Goal: Transaction & Acquisition: Purchase product/service

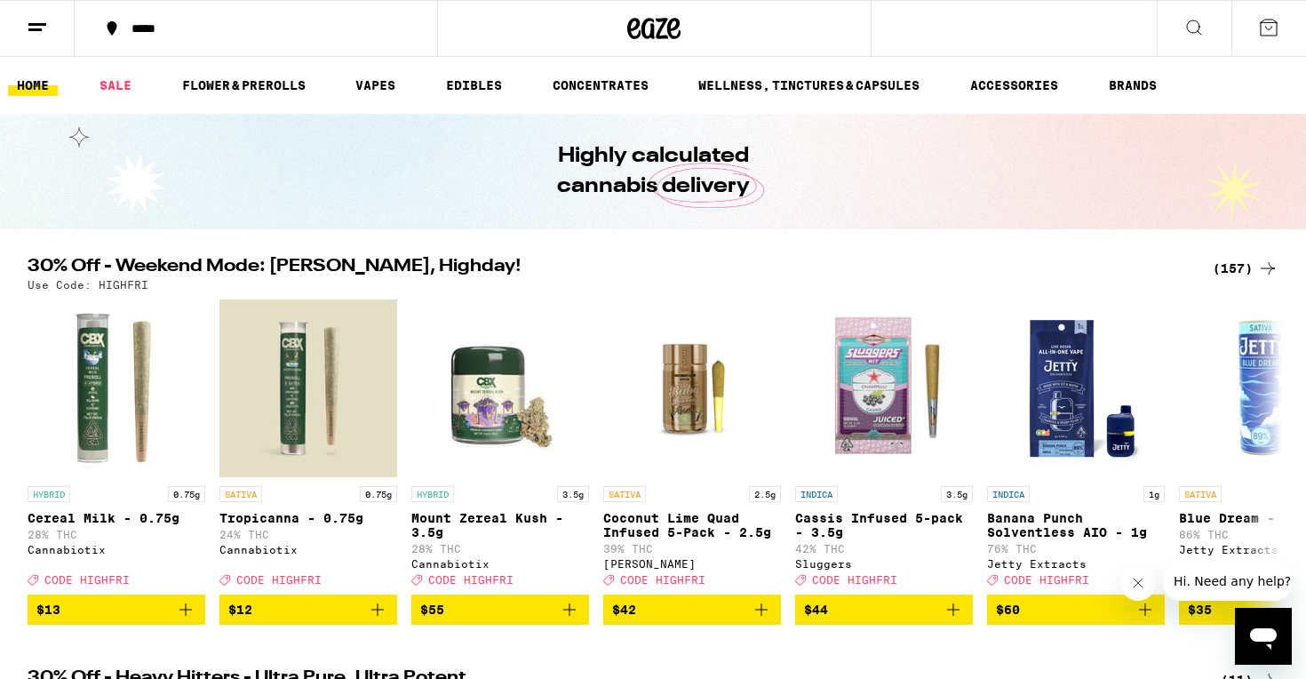
click at [1266, 44] on button at bounding box center [1268, 28] width 75 height 55
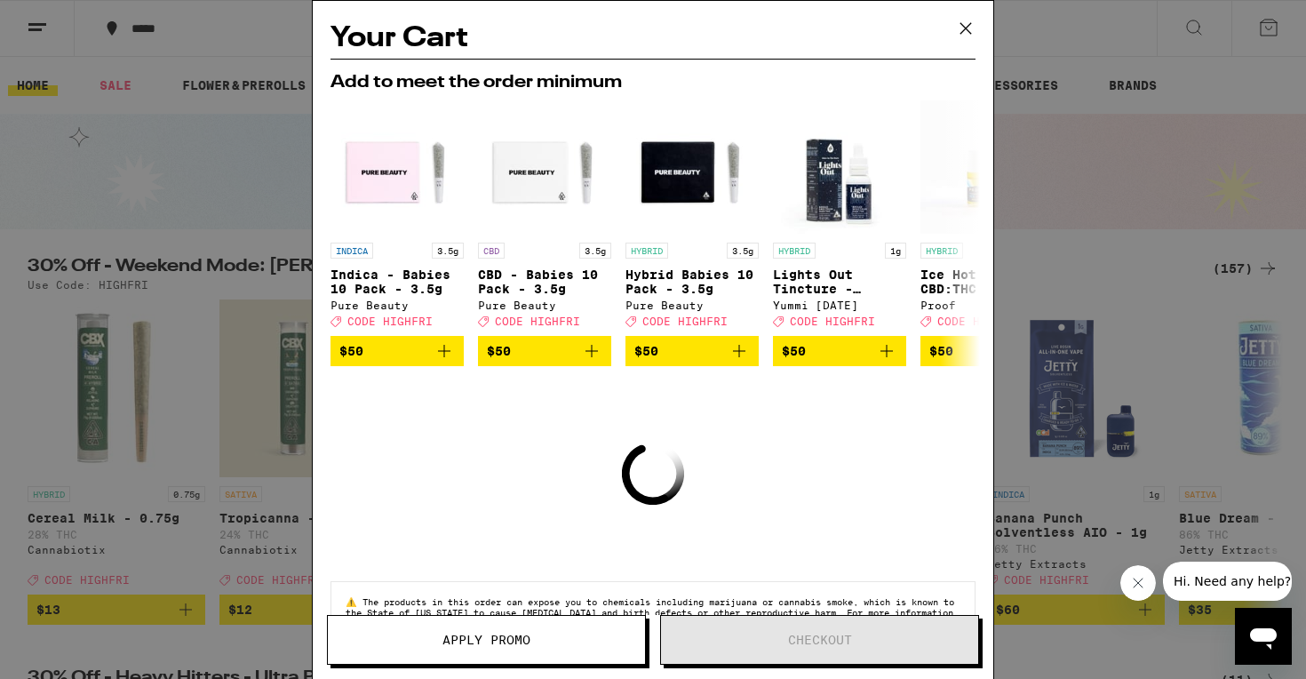
click at [962, 31] on icon at bounding box center [965, 28] width 11 height 11
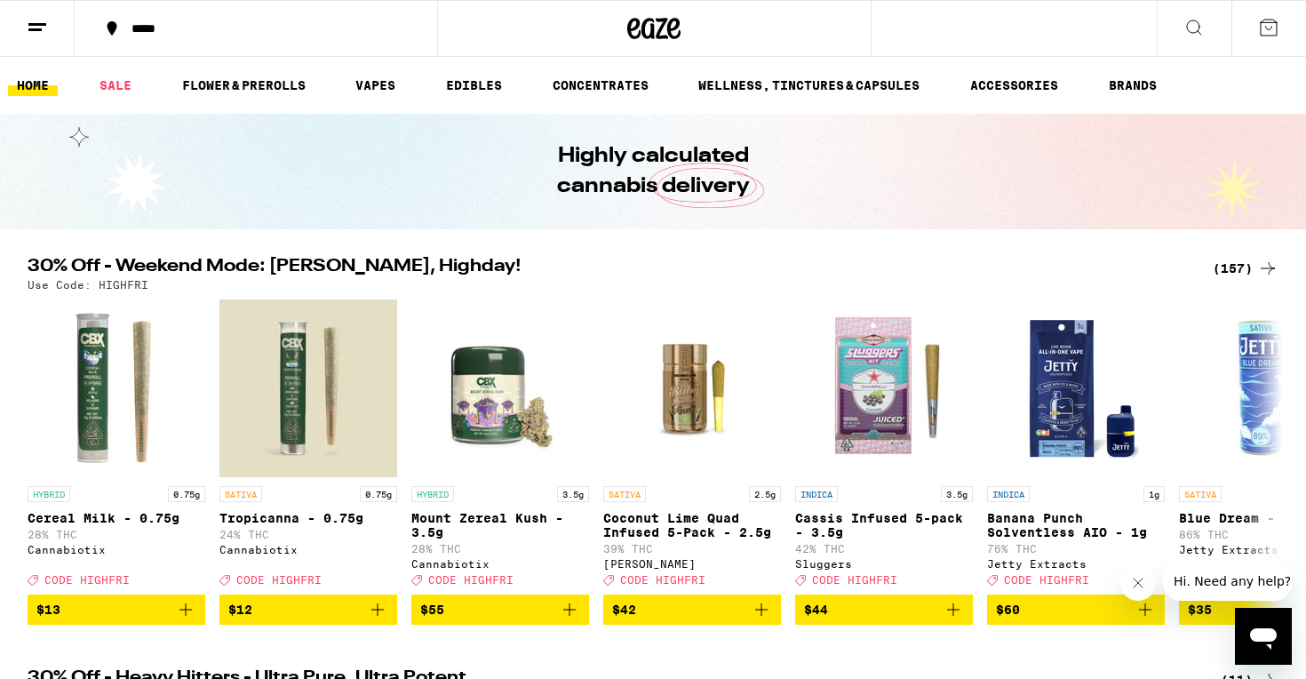
click at [1241, 265] on div "(157)" at bounding box center [1245, 268] width 66 height 21
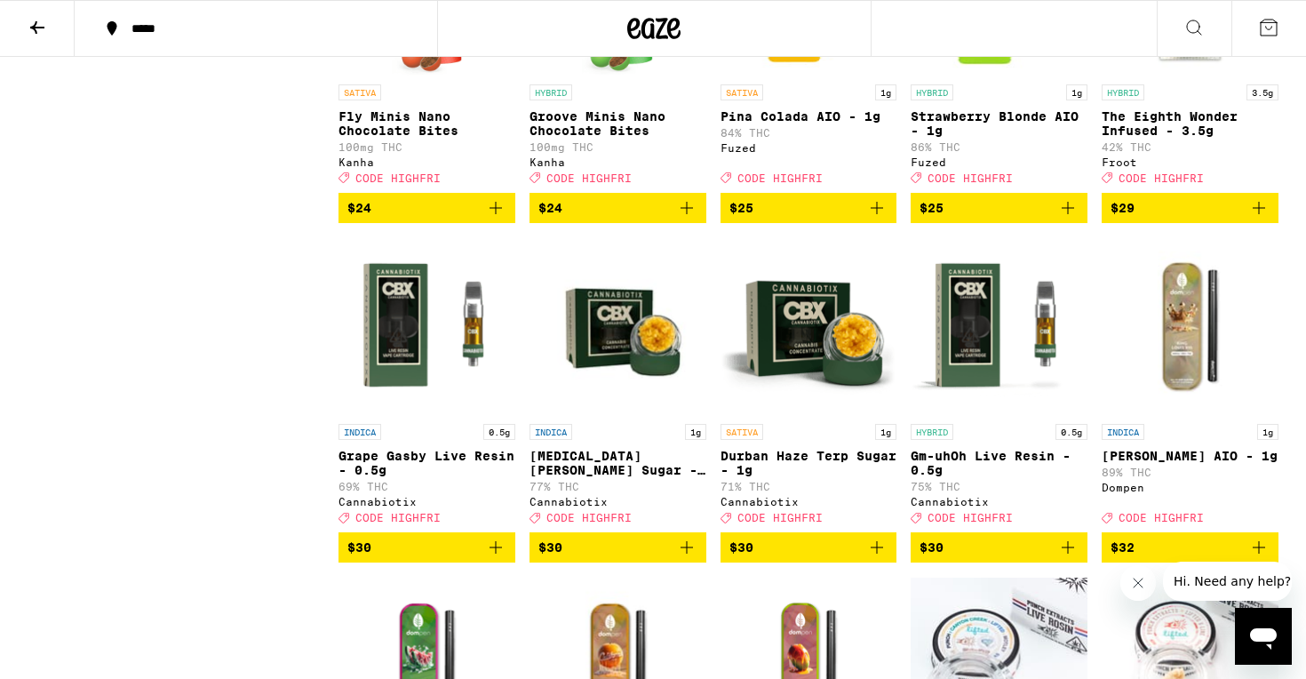
scroll to position [7446, 0]
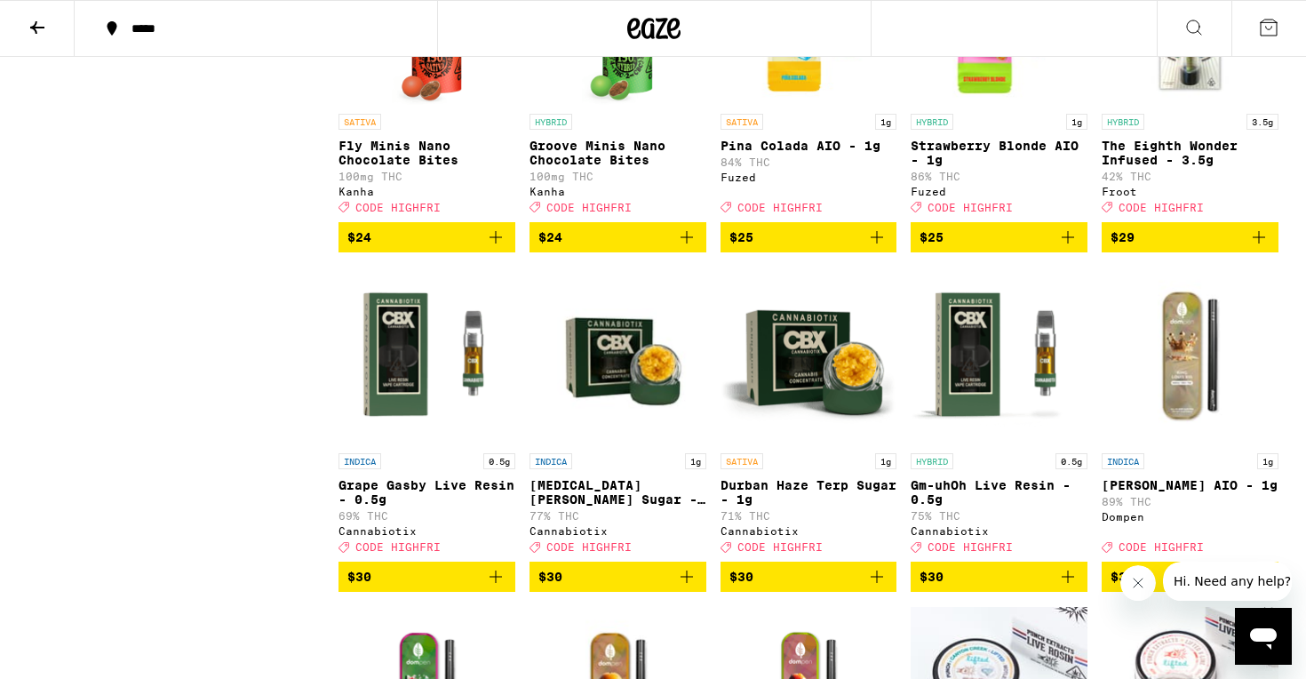
click at [1068, 248] on icon "Add to bag" at bounding box center [1067, 236] width 21 height 21
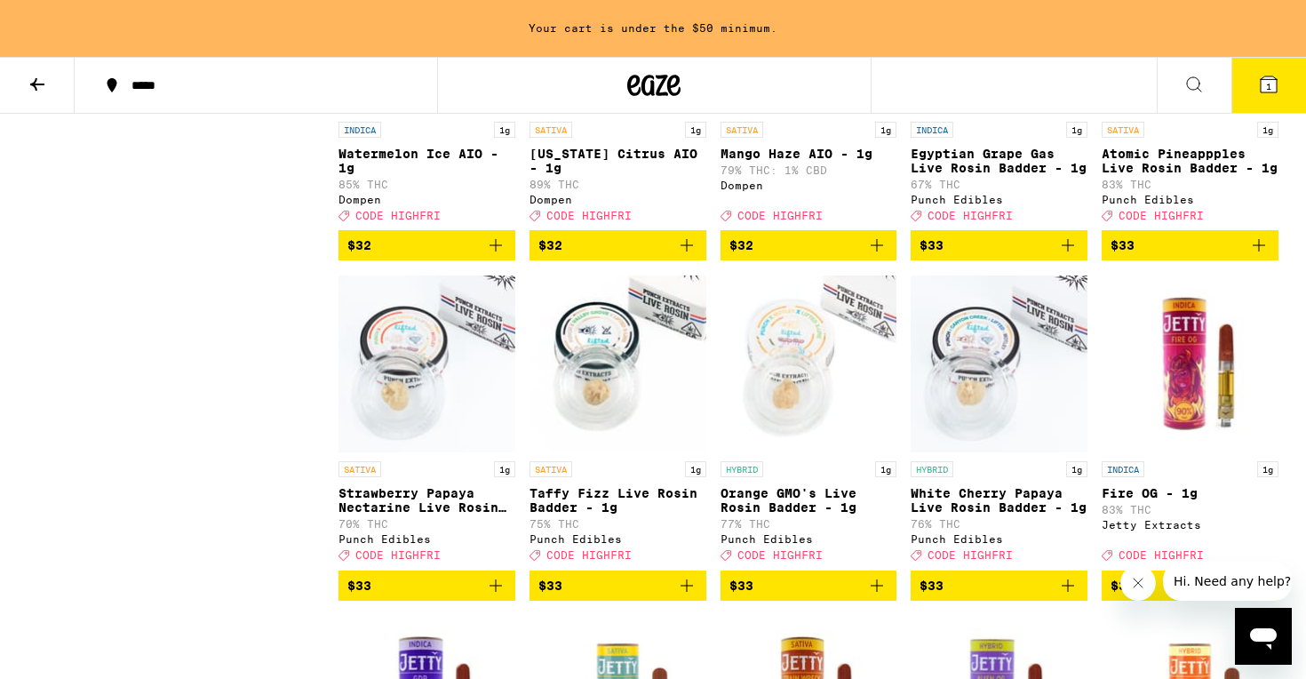
scroll to position [8169, 0]
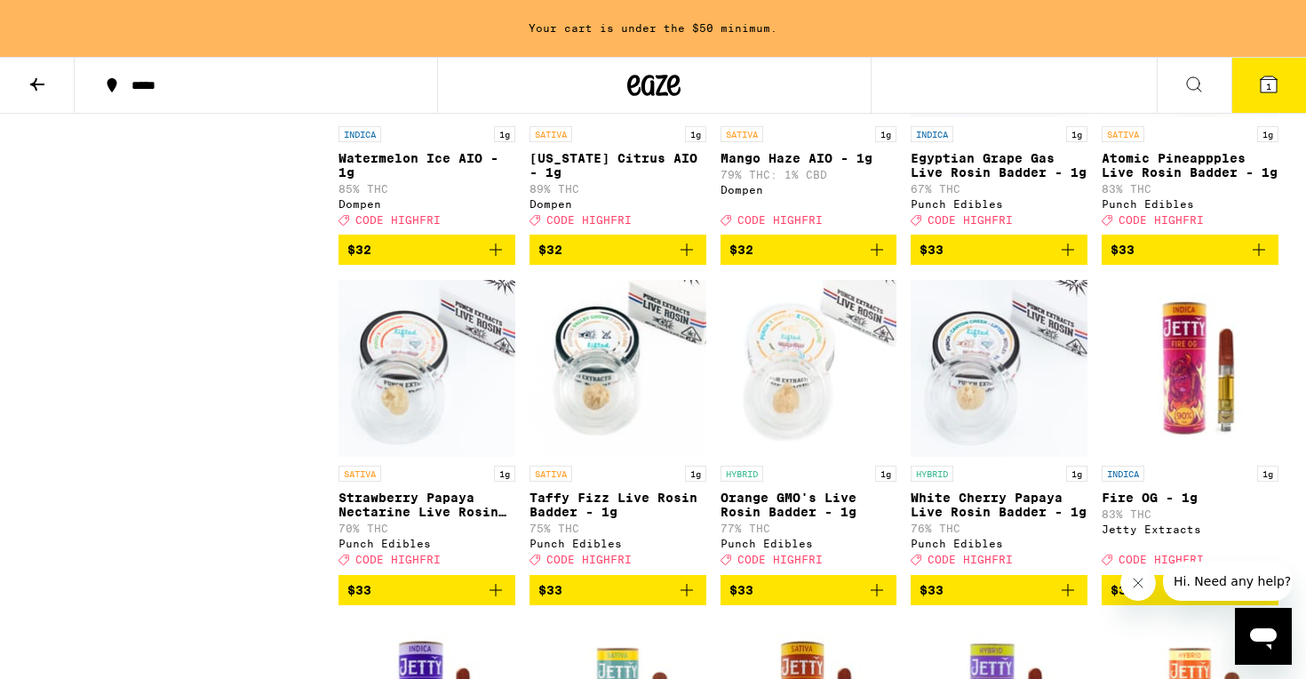
click at [687, 260] on icon "Add to bag" at bounding box center [686, 249] width 21 height 21
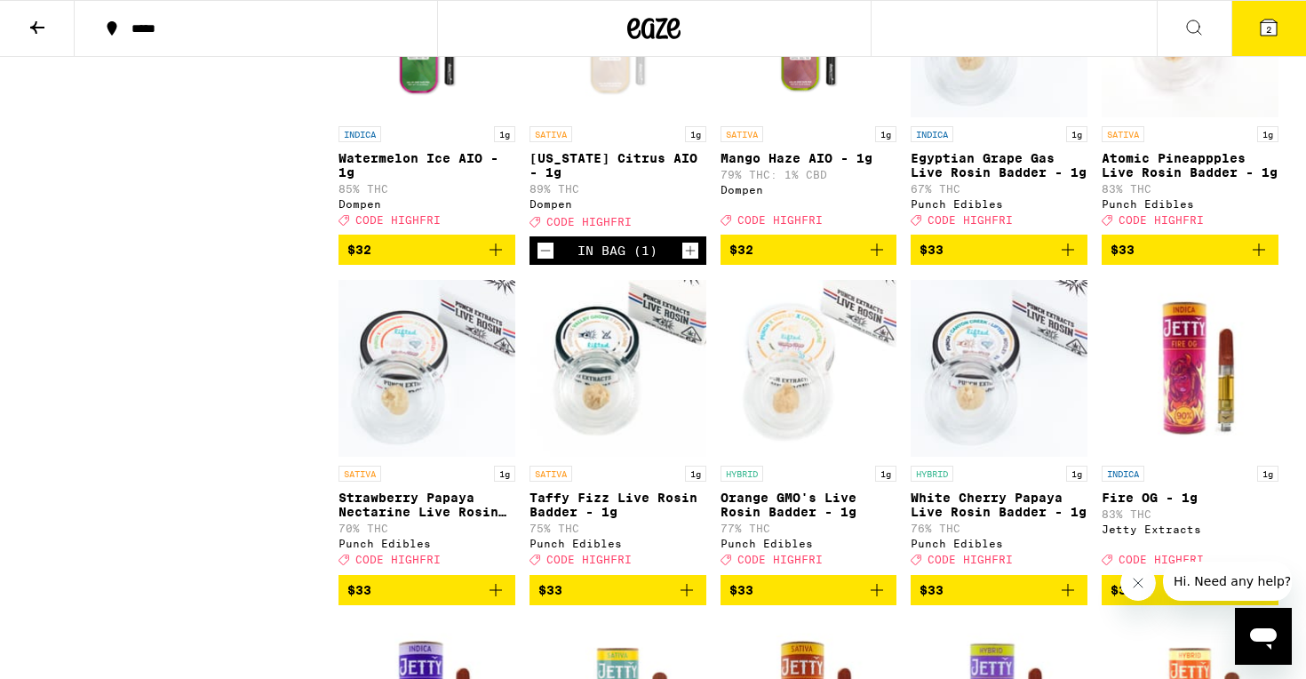
click at [1268, 34] on span "2" at bounding box center [1268, 29] width 5 height 11
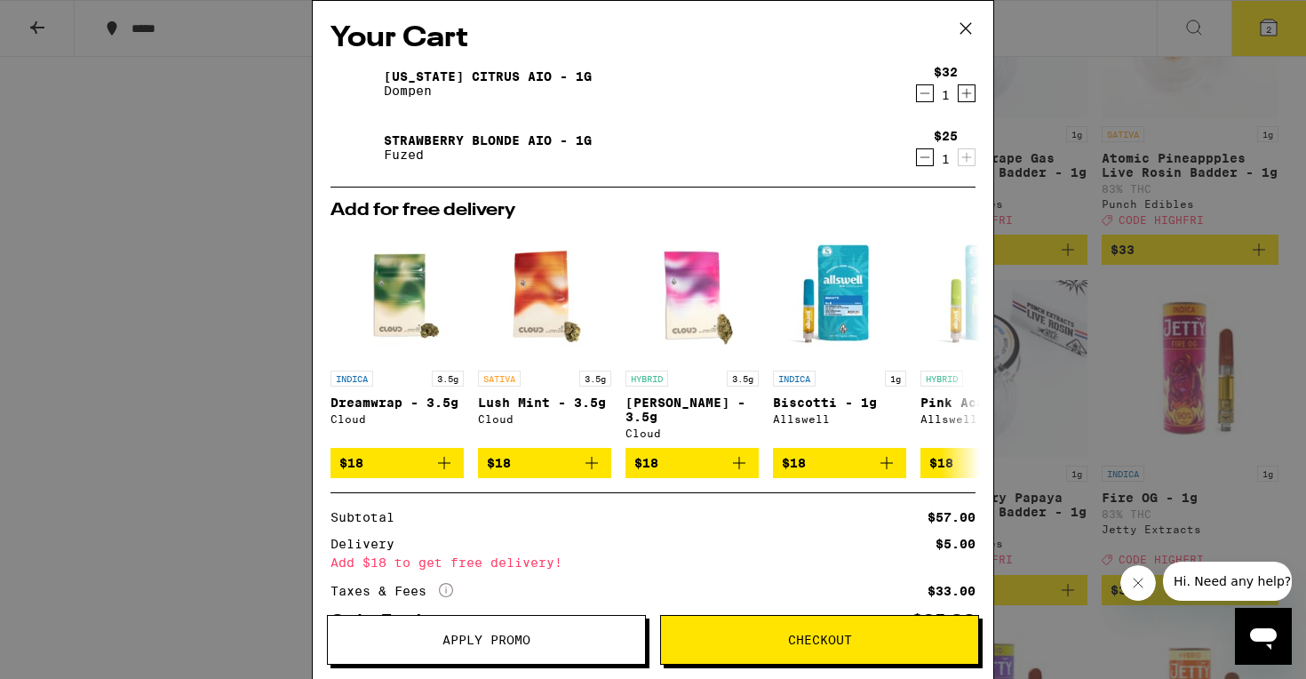
click at [498, 629] on button "Apply Promo" at bounding box center [486, 640] width 319 height 50
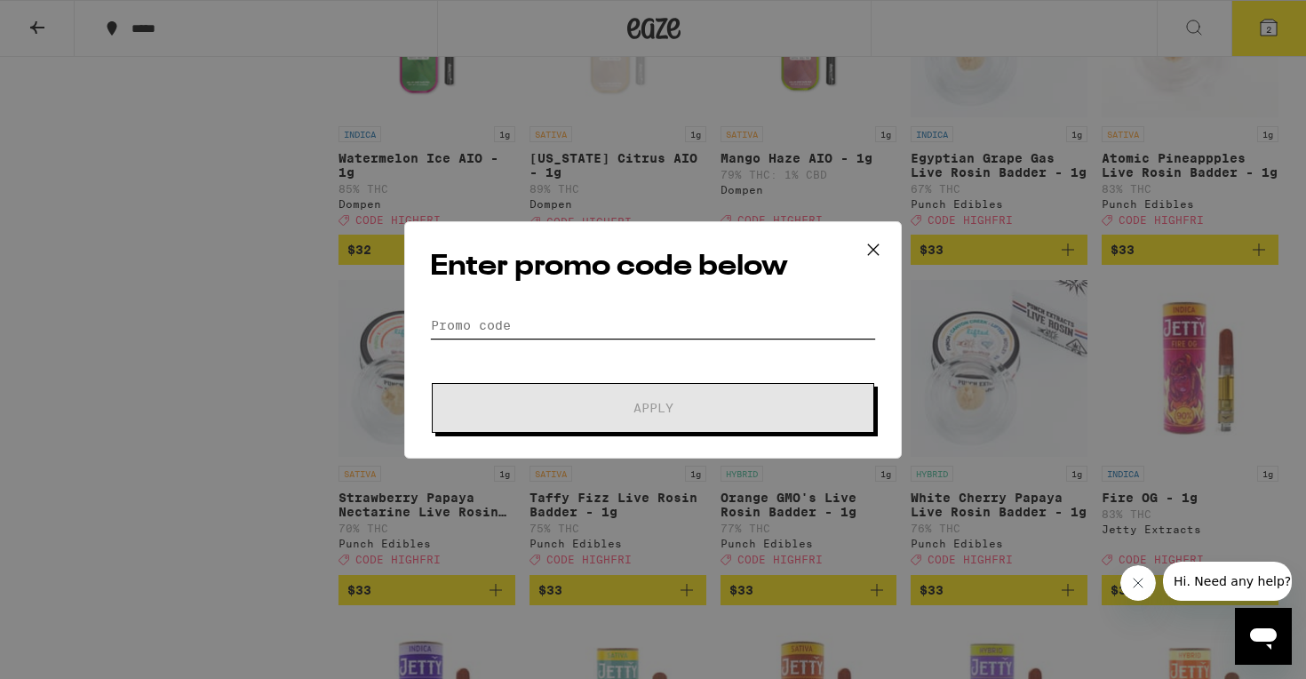
click at [593, 330] on input "Promo Code" at bounding box center [653, 325] width 446 height 27
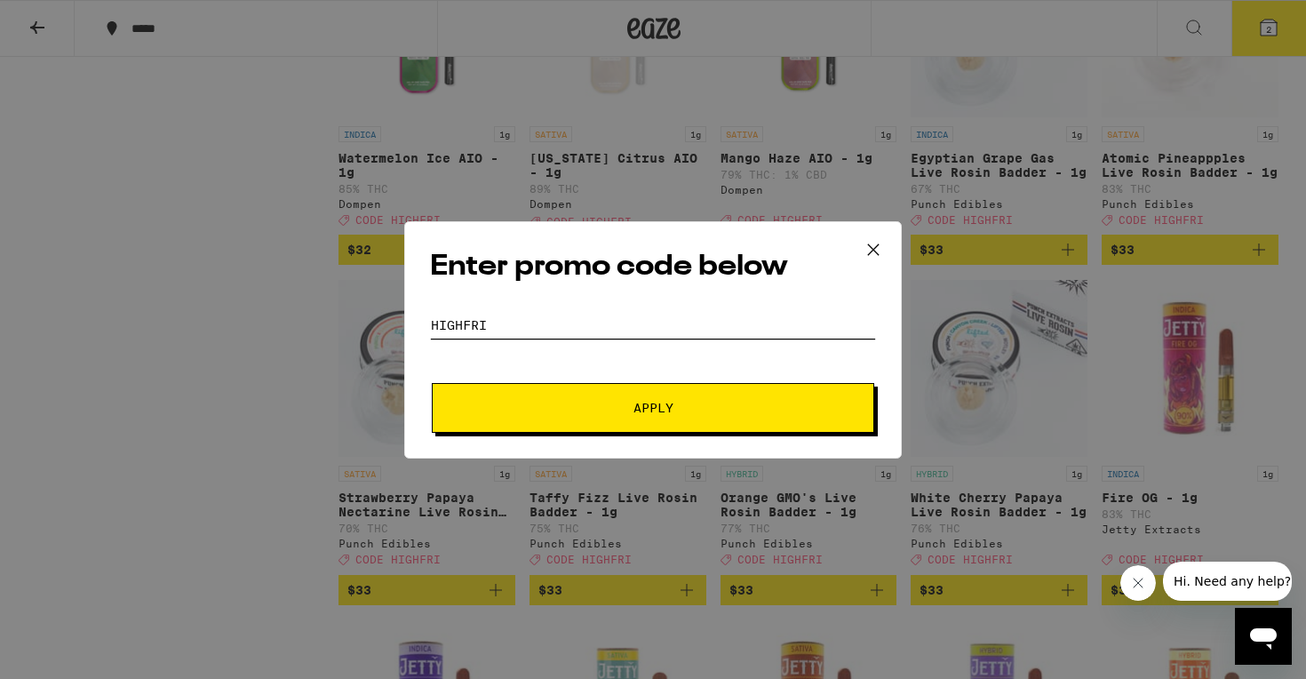
type input "HIGHFRI"
click at [644, 398] on button "Apply" at bounding box center [653, 408] width 442 height 50
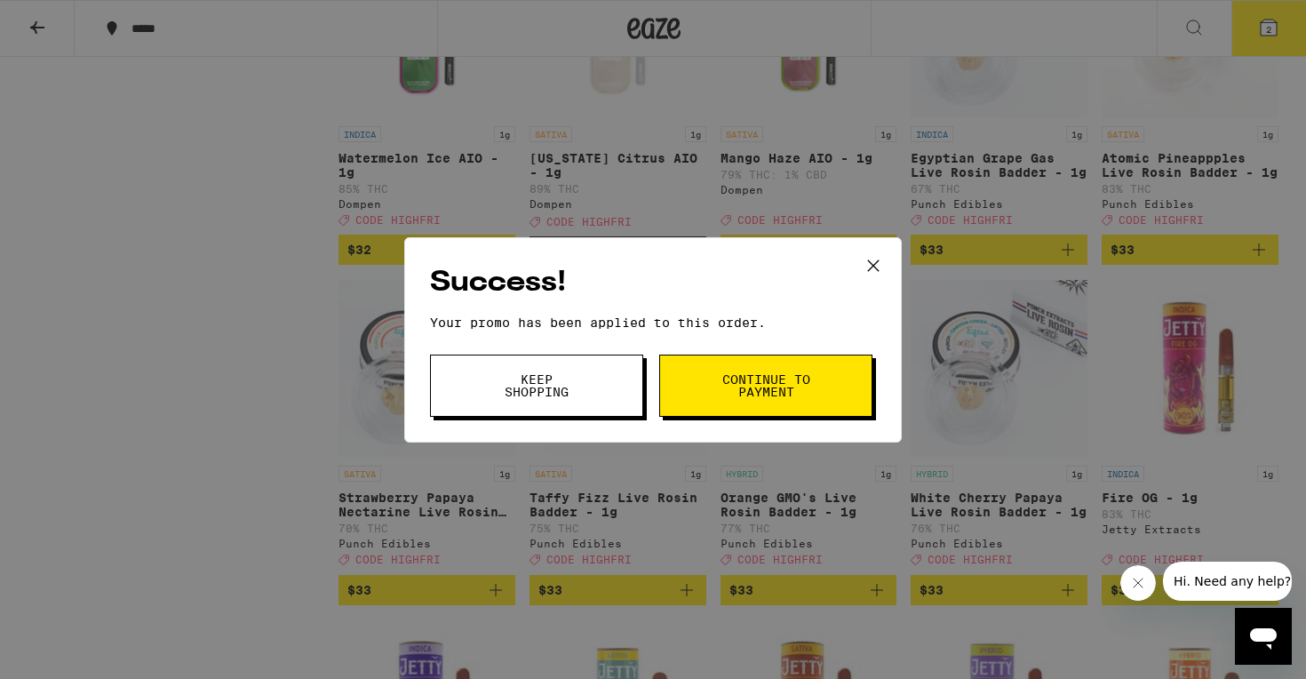
click at [712, 367] on button "Continue to payment" at bounding box center [765, 385] width 213 height 62
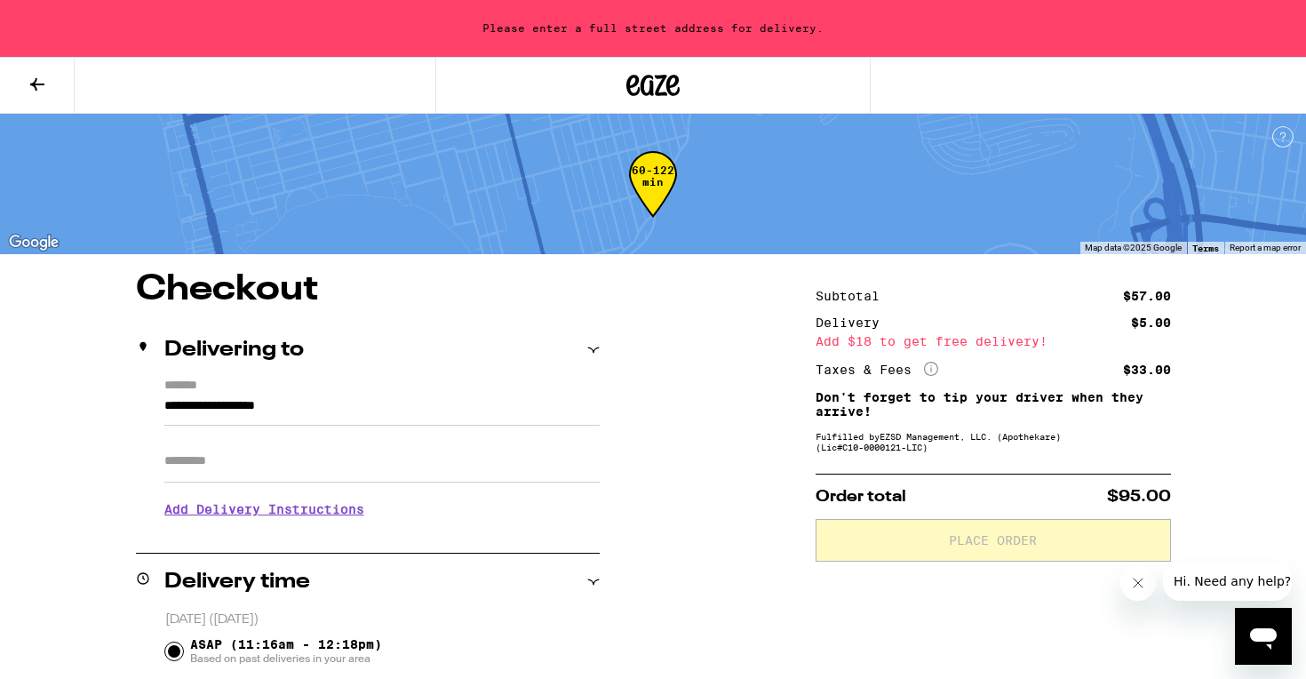
click at [395, 419] on input "**********" at bounding box center [381, 410] width 435 height 30
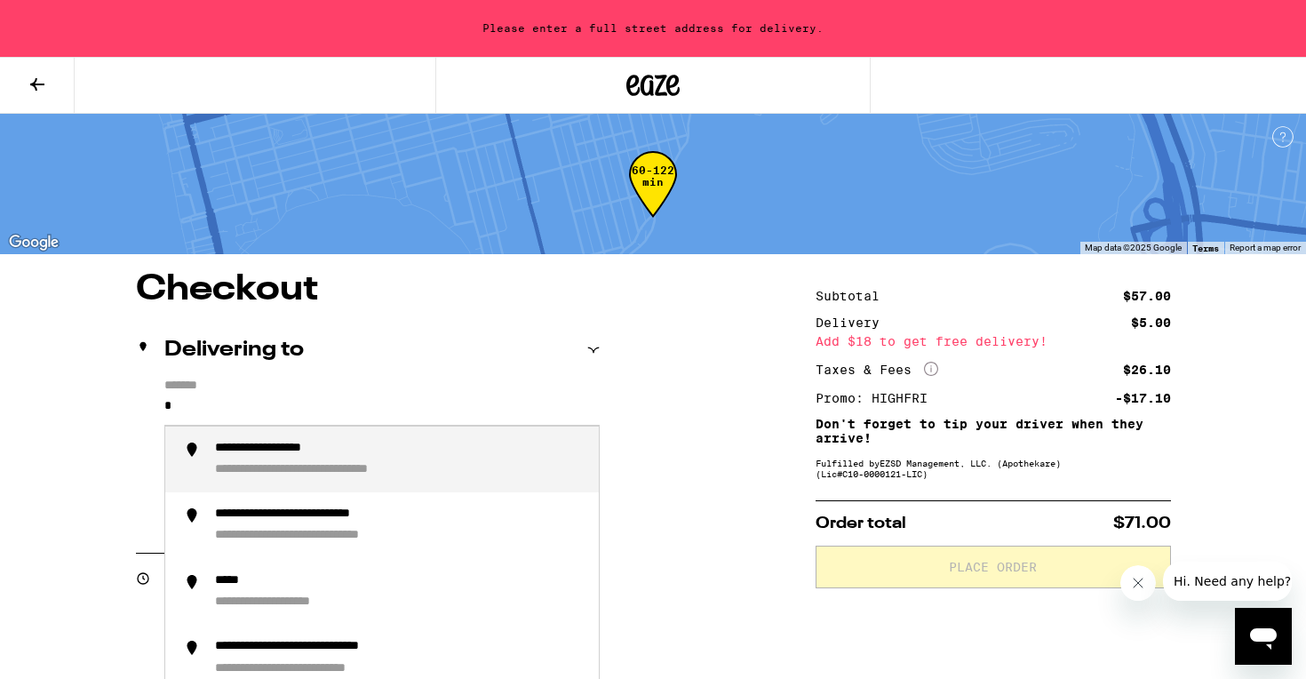
type input "**"
